Goal: Find specific page/section: Find specific page/section

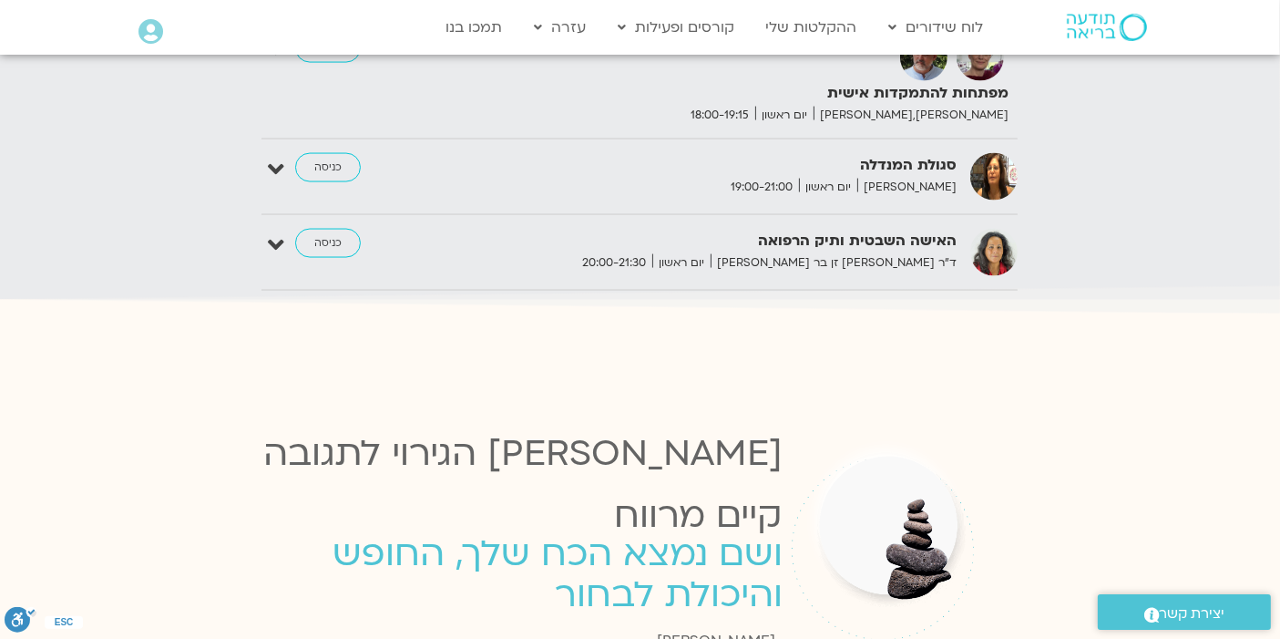
scroll to position [2902, 0]
click at [322, 228] on link "כניסה" at bounding box center [328, 242] width 66 height 29
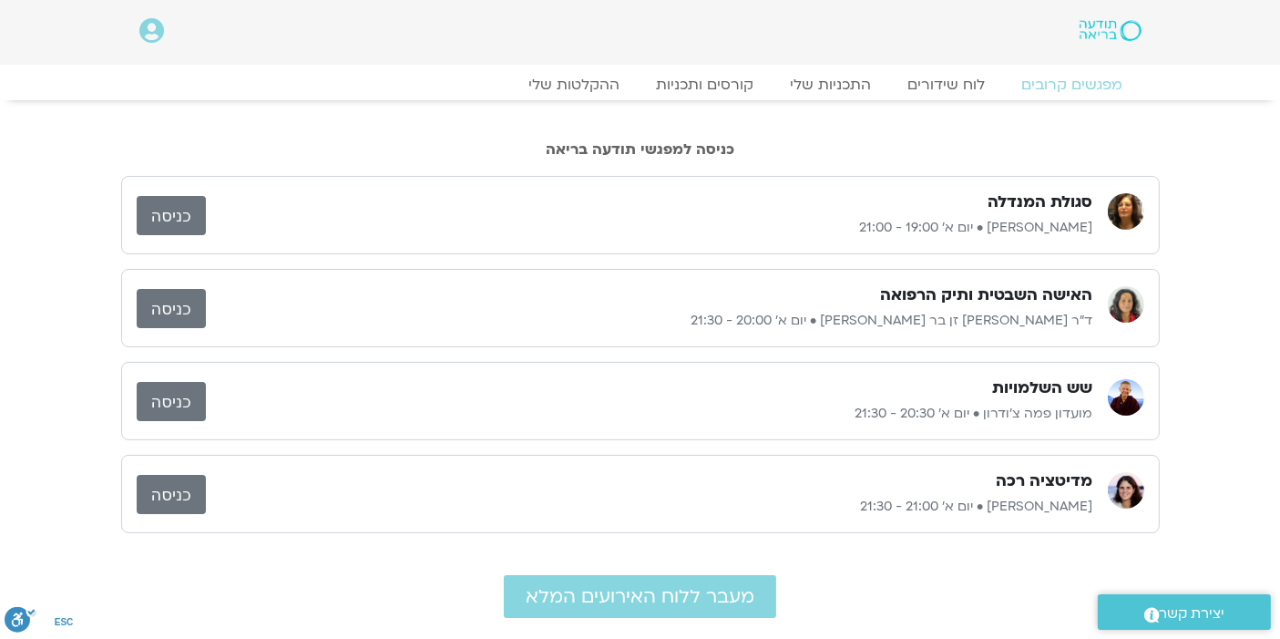
click at [671, 499] on p "[PERSON_NAME] • יום א׳ 21:00 - 21:30" at bounding box center [649, 507] width 887 height 22
click at [188, 401] on link "כניסה" at bounding box center [171, 401] width 69 height 39
